Goal: Task Accomplishment & Management: Manage account settings

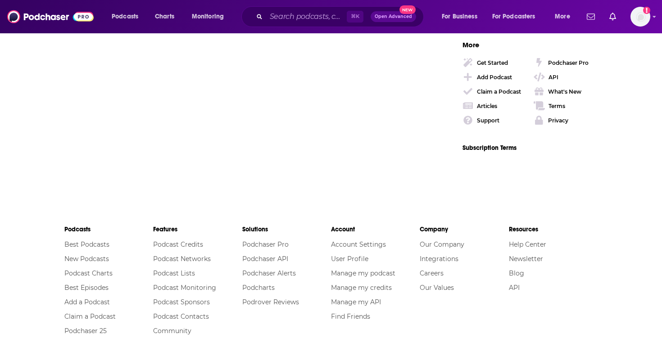
scroll to position [1301, 0]
click at [518, 286] on link "API" at bounding box center [514, 287] width 11 height 8
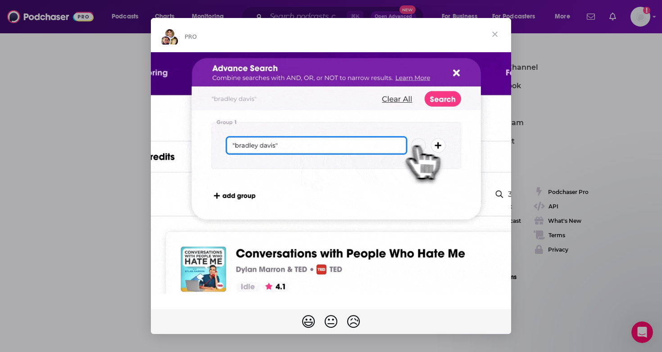
scroll to position [0, 0]
click at [491, 32] on span "Close" at bounding box center [495, 34] width 32 height 32
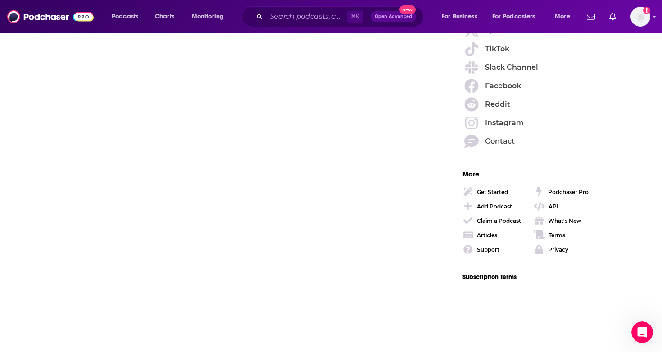
click at [291, 9] on div "⌘ K Open Advanced New" at bounding box center [332, 16] width 182 height 21
click at [289, 19] on input "Search podcasts, credits, & more..." at bounding box center [306, 16] width 81 height 14
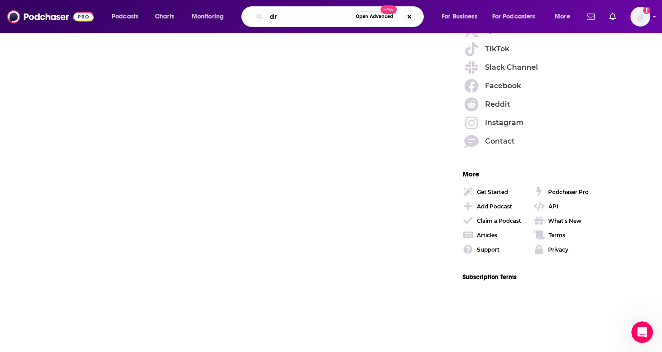
type input "d"
click at [213, 18] on span "Monitoring" at bounding box center [208, 16] width 32 height 13
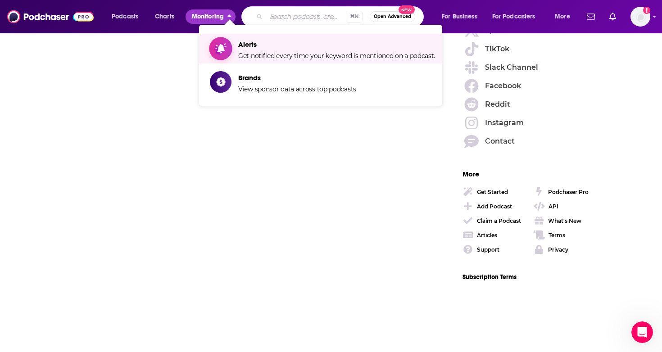
click at [230, 50] on span "Show item sub-menu" at bounding box center [220, 48] width 69 height 69
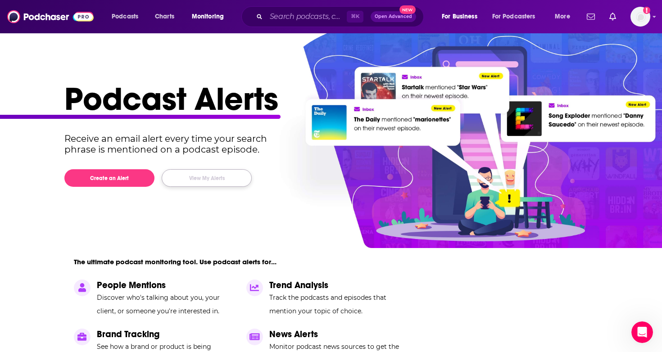
click at [198, 178] on button "View My Alerts" at bounding box center [207, 178] width 90 height 18
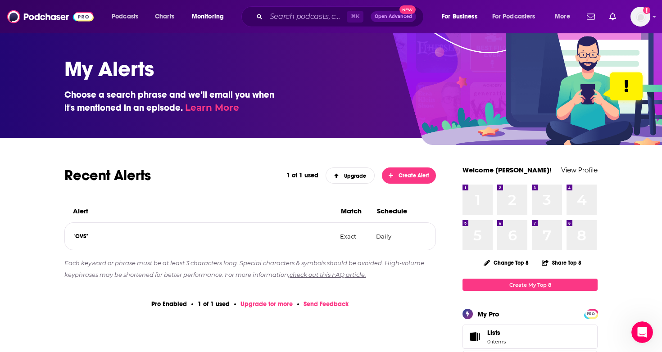
scroll to position [88, 0]
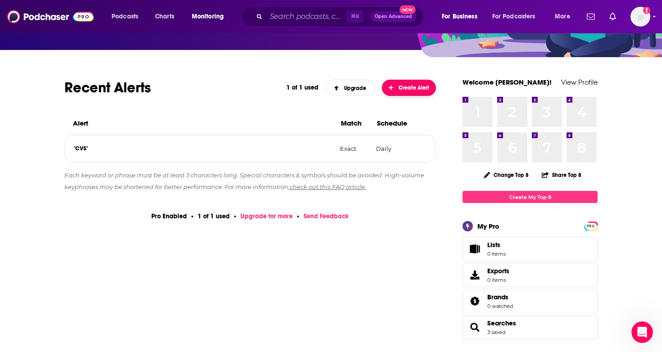
click at [405, 92] on button "Create Alert" at bounding box center [409, 88] width 54 height 16
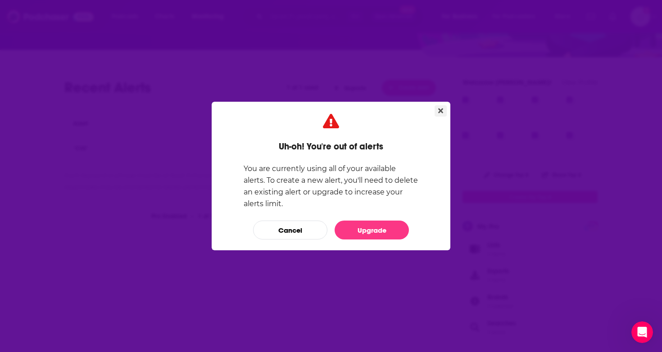
click at [442, 112] on icon "Close" at bounding box center [440, 111] width 5 height 5
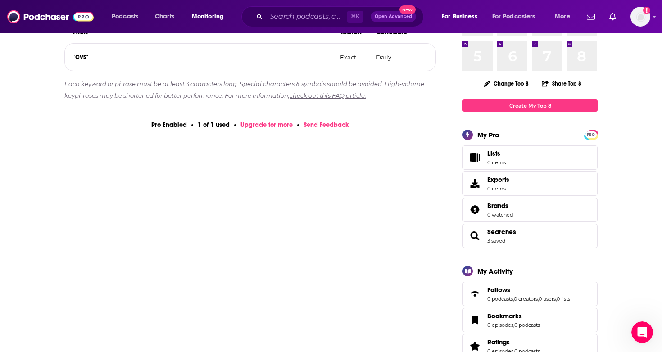
scroll to position [121, 0]
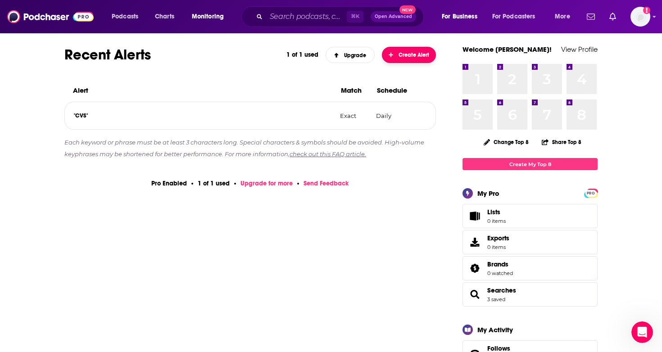
click at [395, 56] on span "Create Alert" at bounding box center [409, 55] width 41 height 6
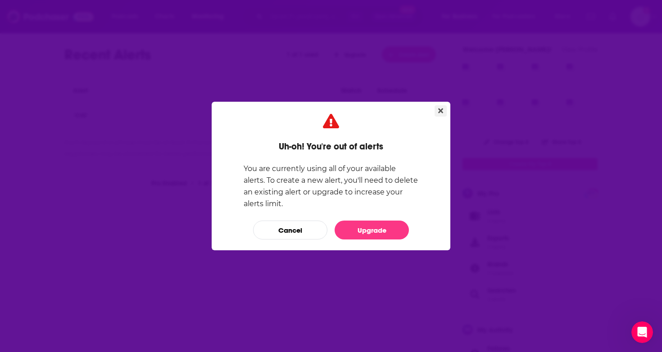
click at [439, 111] on icon "Close" at bounding box center [440, 111] width 5 height 5
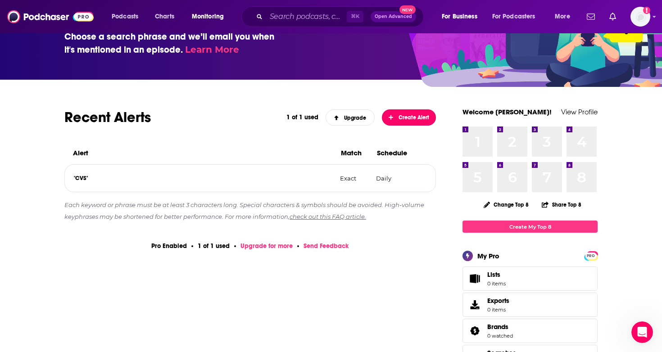
scroll to position [59, 0]
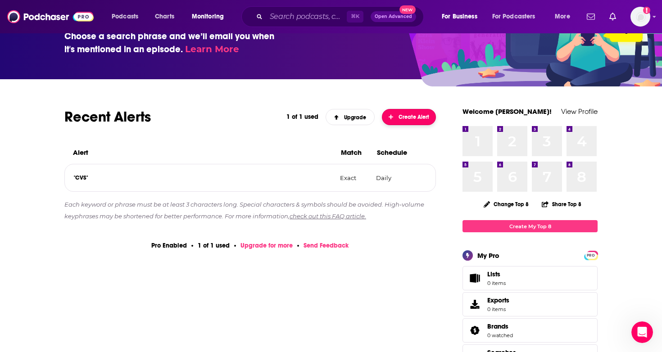
click at [408, 118] on span "Create Alert" at bounding box center [409, 117] width 41 height 6
click at [435, 260] on div "Uh-oh! You're out of alerts You are currently using all of your available alert…" at bounding box center [331, 176] width 662 height 352
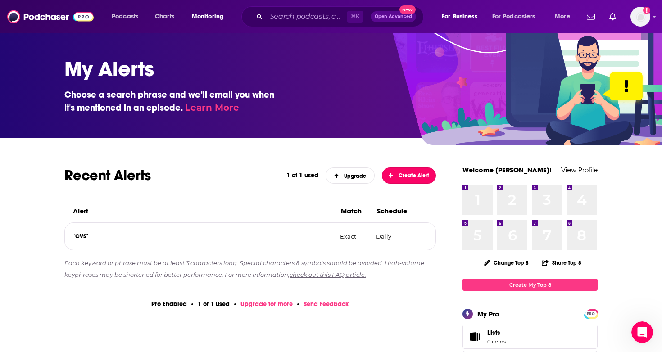
scroll to position [59, 0]
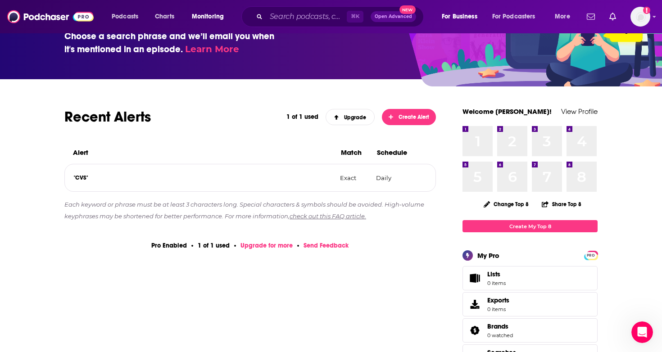
click at [261, 246] on link "Upgrade for more" at bounding box center [267, 246] width 52 height 8
